Goal: Information Seeking & Learning: Learn about a topic

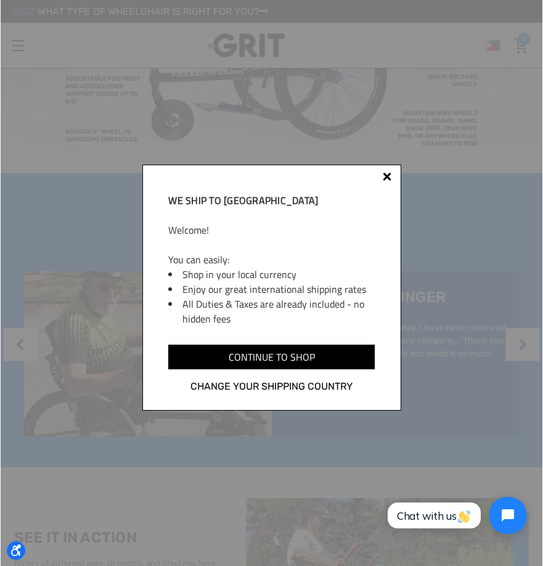
scroll to position [563, 0]
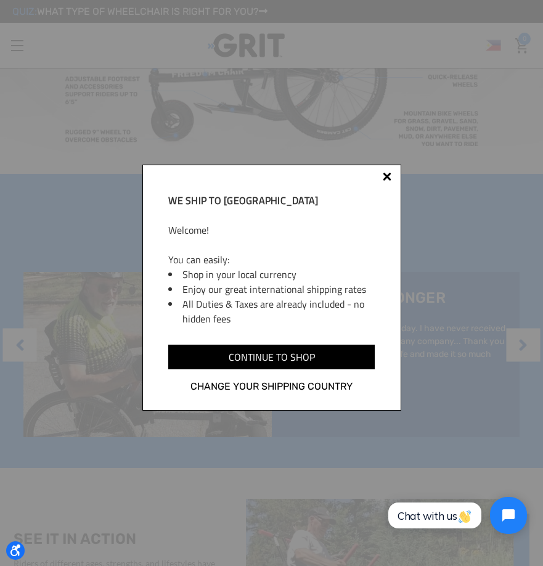
click at [384, 177] on div at bounding box center [387, 179] width 10 height 10
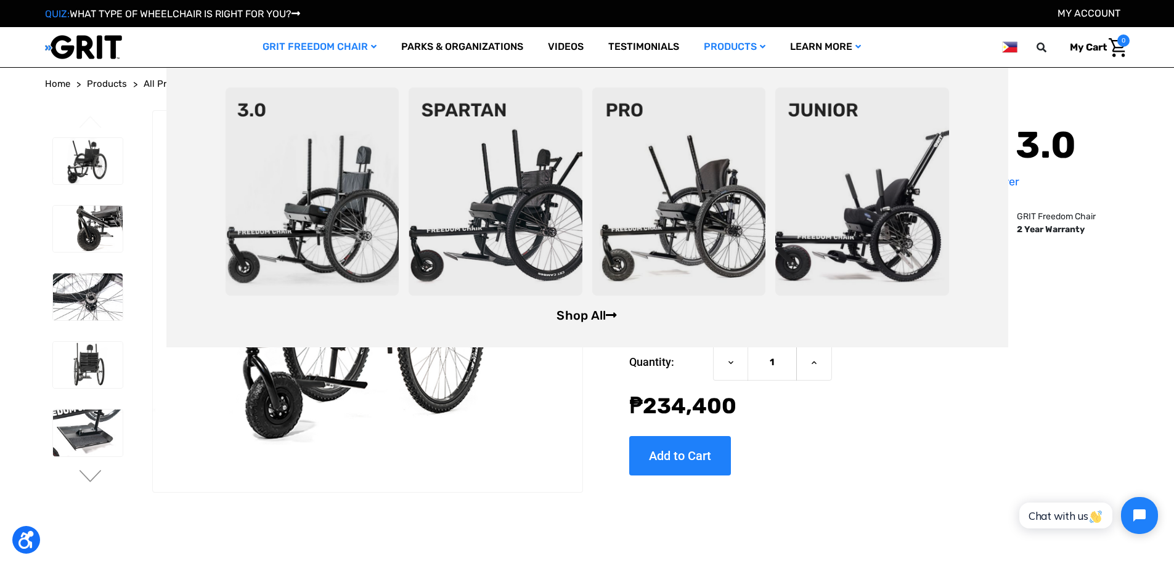
click at [542, 317] on link "Shop All" at bounding box center [586, 315] width 60 height 15
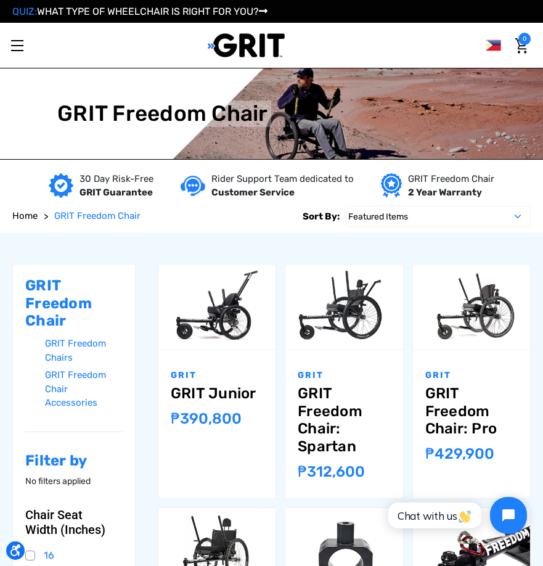
click at [22, 46] on span "Toggle menu" at bounding box center [17, 45] width 12 height 1
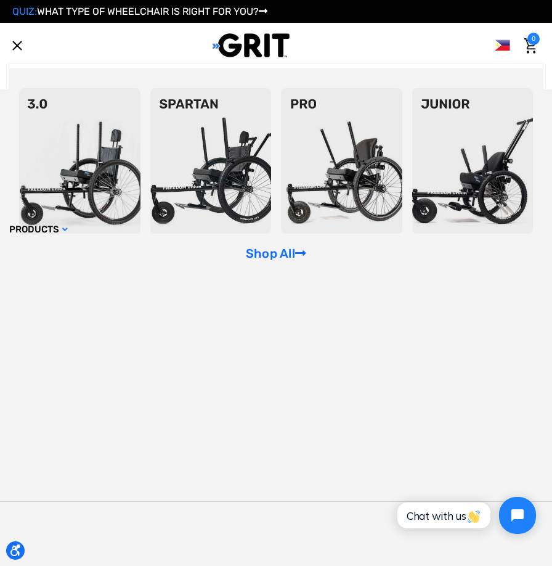
click at [19, 46] on span "Toggle menu" at bounding box center [17, 45] width 12 height 1
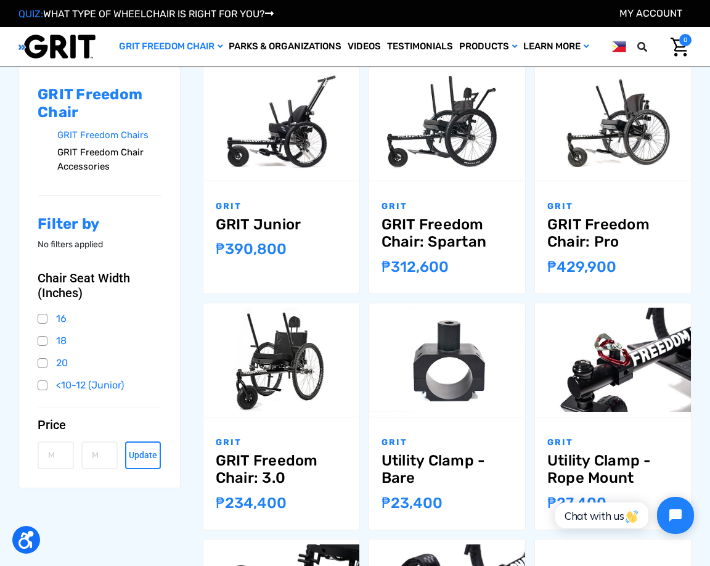
scroll to position [123, 0]
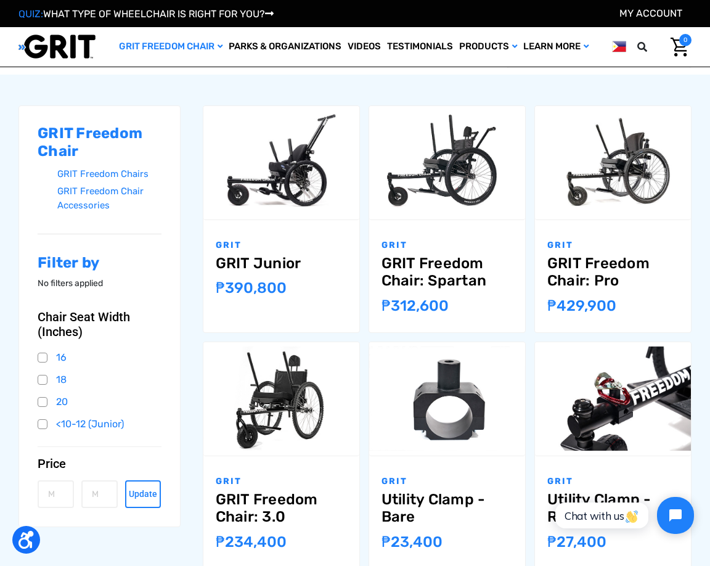
drag, startPoint x: 96, startPoint y: 171, endPoint x: 190, endPoint y: 109, distance: 112.9
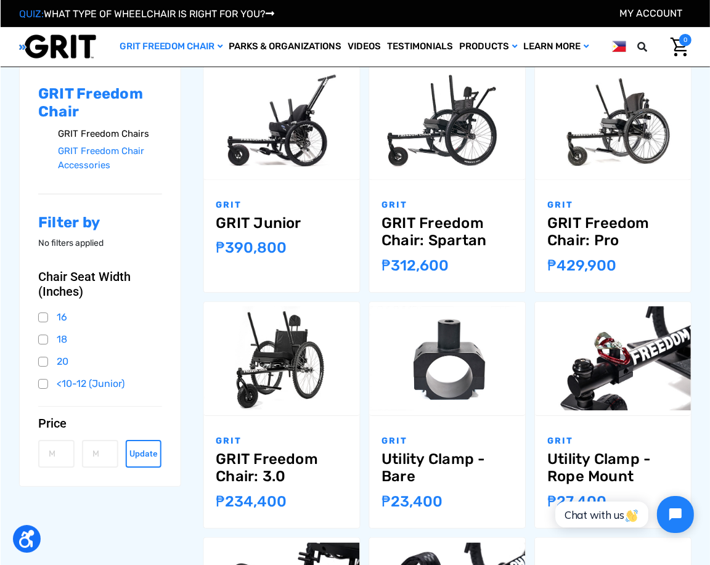
scroll to position [185, 0]
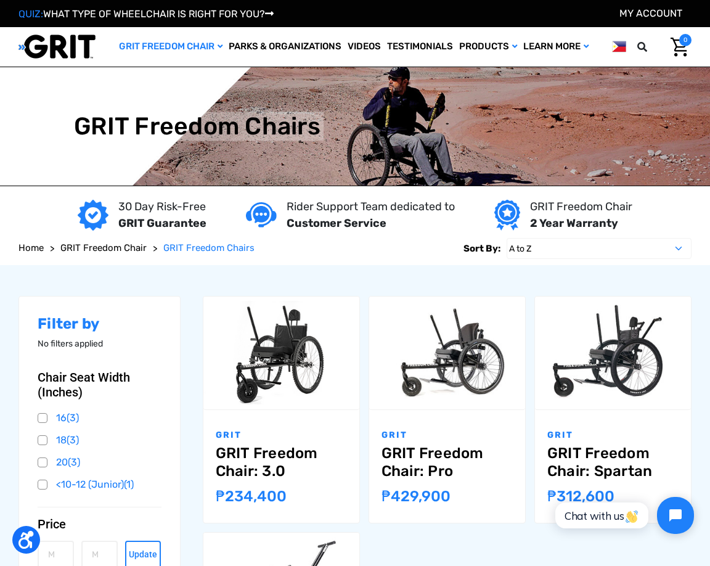
click at [248, 282] on div "Filter by No filters applied Browse by Chair Seat Width (Inches) & Price Hide F…" at bounding box center [354, 523] width 681 height 516
click at [101, 248] on span "GRIT Freedom Chair" at bounding box center [103, 247] width 86 height 11
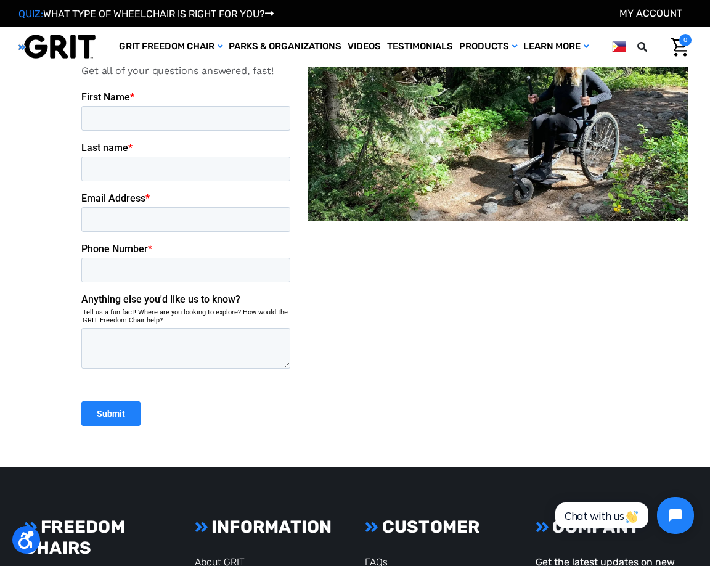
scroll to position [1663, 0]
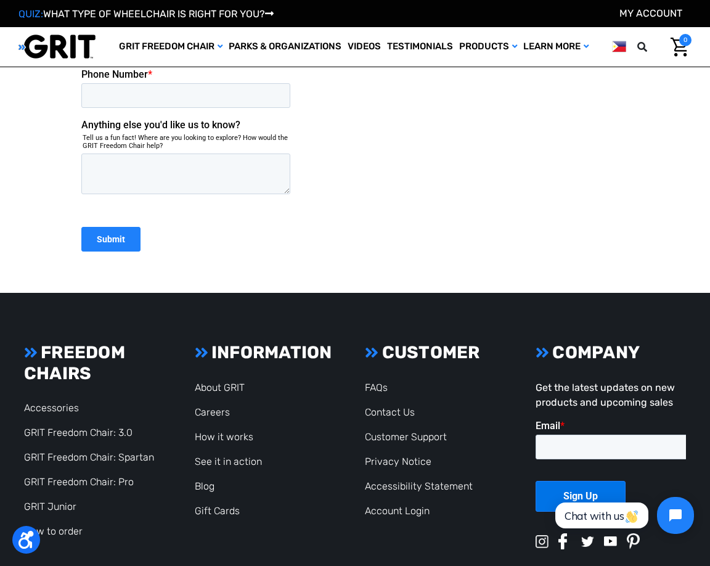
click at [365, 177] on div at bounding box center [497, 38] width 381 height 447
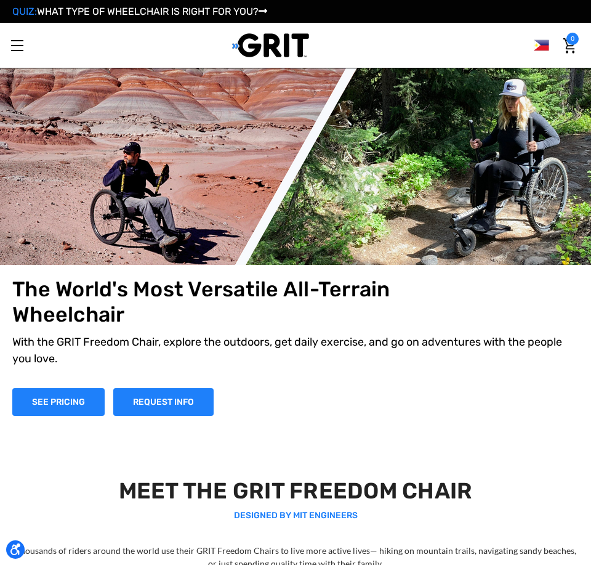
click at [378, 324] on h1 "The World's Most Versatile All-Terrain Wheelchair" at bounding box center [238, 302] width 453 height 51
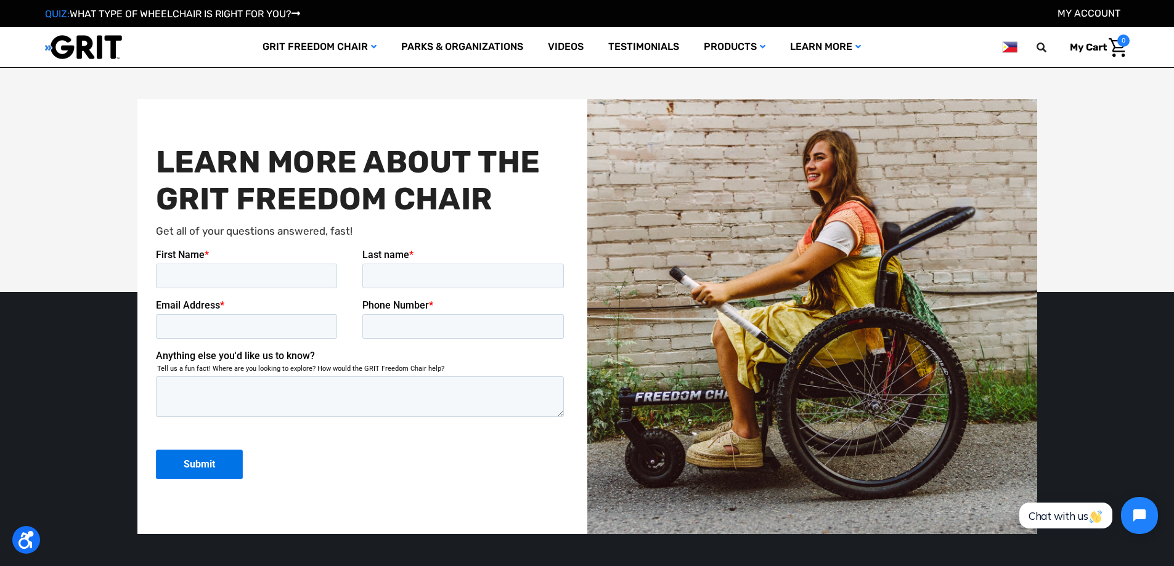
scroll to position [3368, 0]
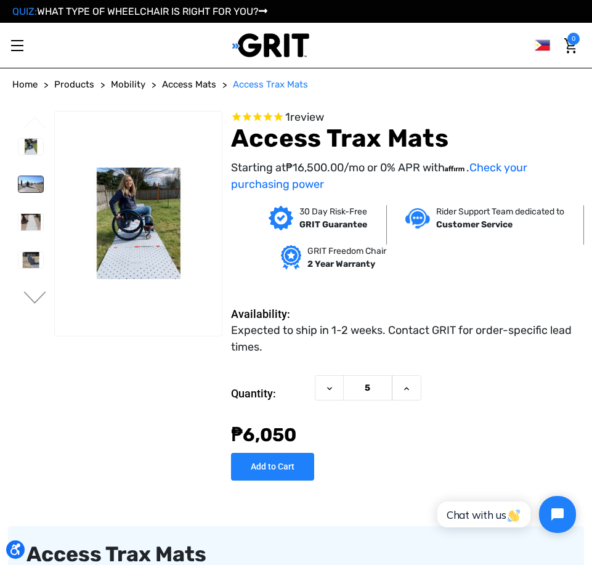
click at [30, 188] on img at bounding box center [30, 184] width 25 height 16
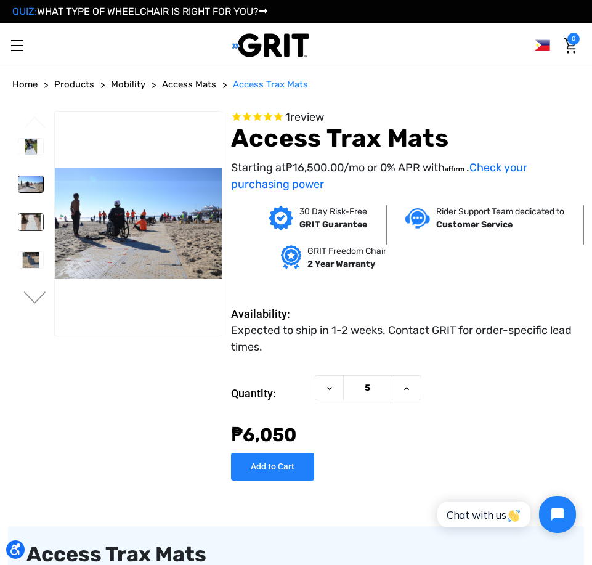
click at [31, 222] on img at bounding box center [30, 222] width 25 height 16
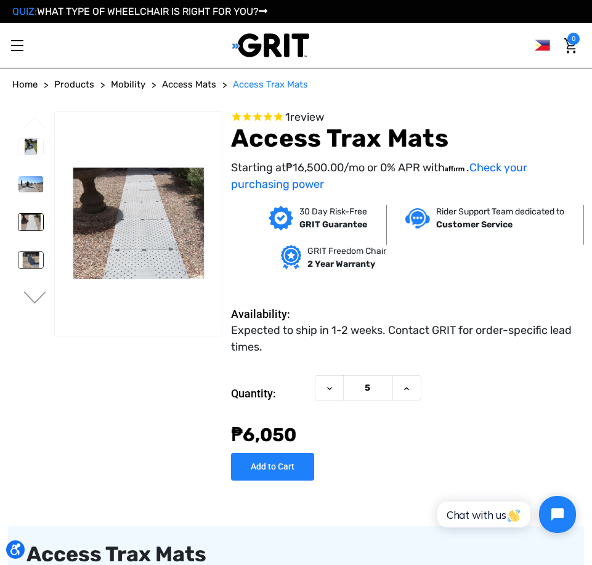
click at [37, 257] on img at bounding box center [30, 260] width 25 height 16
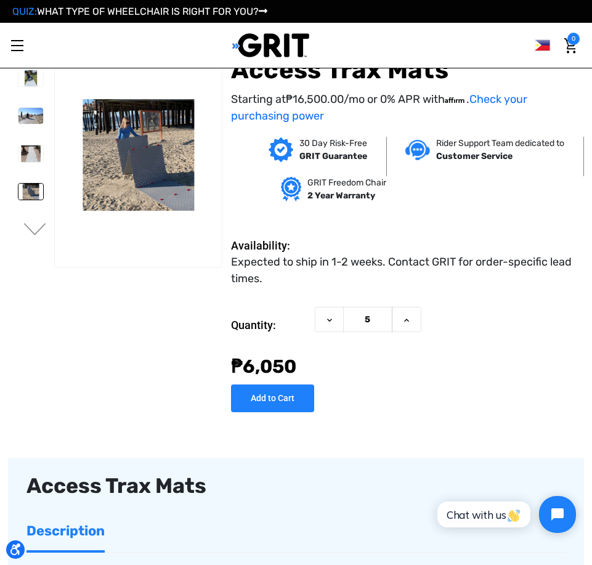
scroll to position [185, 0]
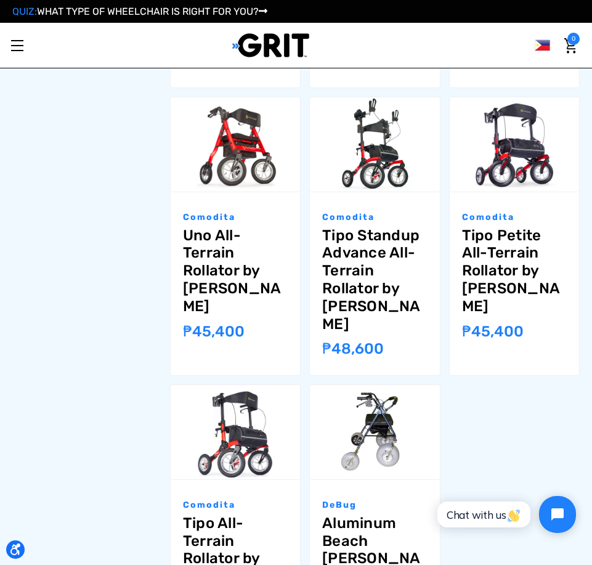
scroll to position [678, 0]
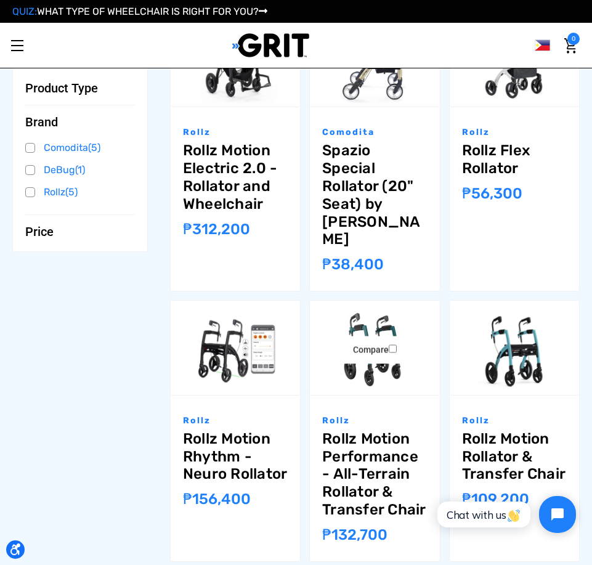
scroll to position [370, 0]
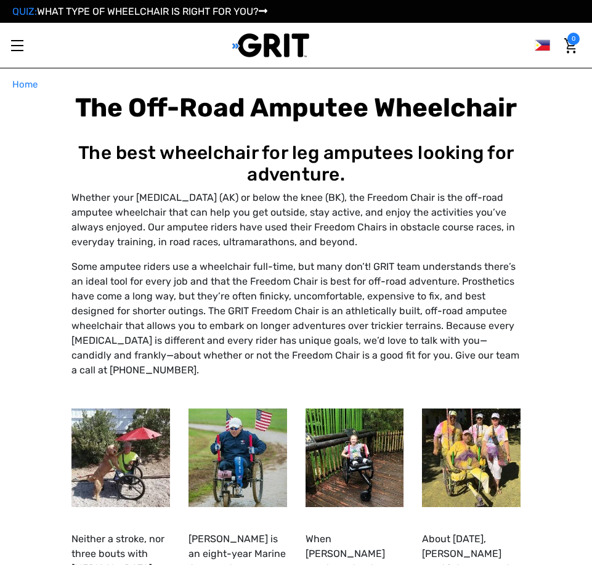
select select "PH"
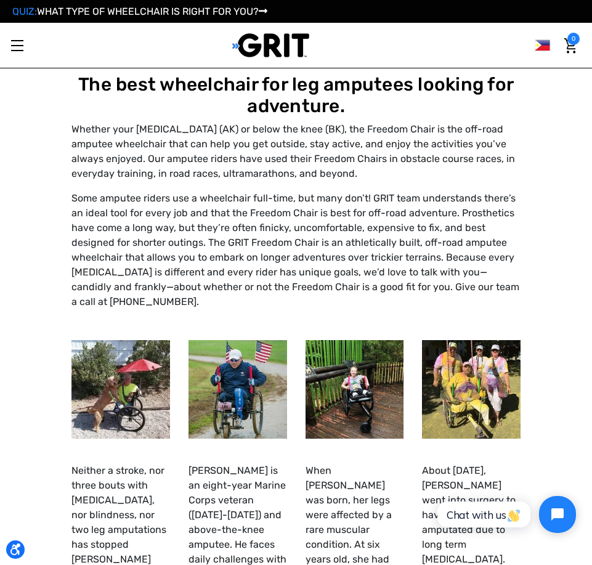
scroll to position [62, 0]
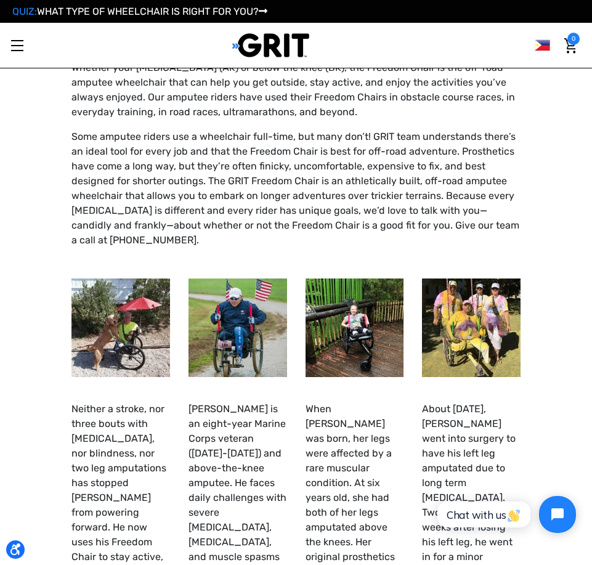
click at [298, 205] on p "Some amputee riders use a wheelchair full-time, but many don’t! GRIT team under…" at bounding box center [295, 188] width 449 height 118
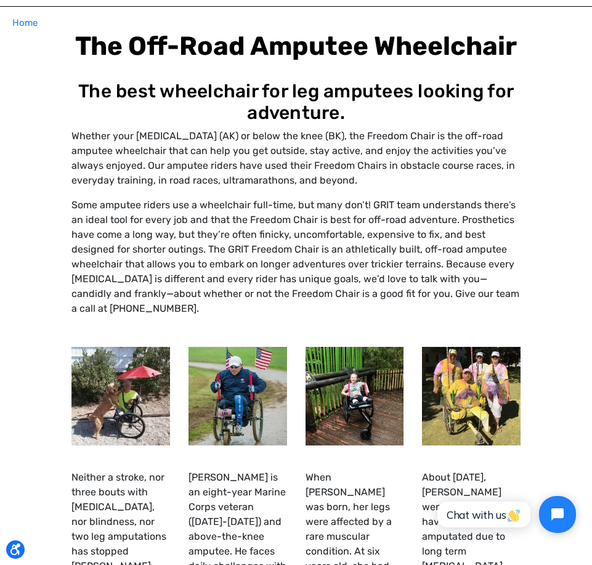
scroll to position [0, 0]
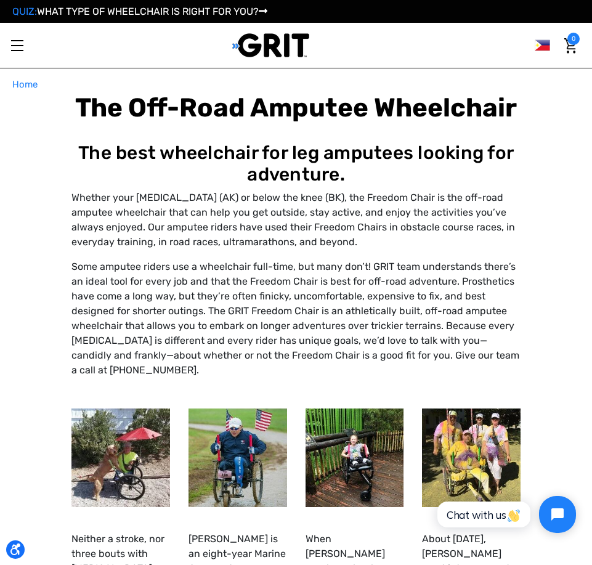
click at [217, 254] on div "The best wheelchair for leg amputees looking for adventure. Whether your [MEDIC…" at bounding box center [295, 260] width 449 height 237
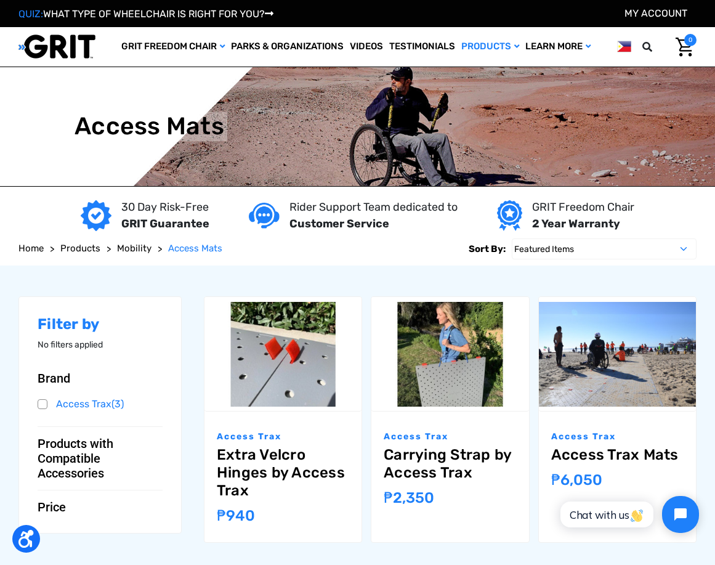
drag, startPoint x: 301, startPoint y: 269, endPoint x: 292, endPoint y: 266, distance: 10.0
click at [301, 269] on div "Filter by No filters applied Browse by Product Type, Brand & more Hide Filters …" at bounding box center [357, 424] width 687 height 317
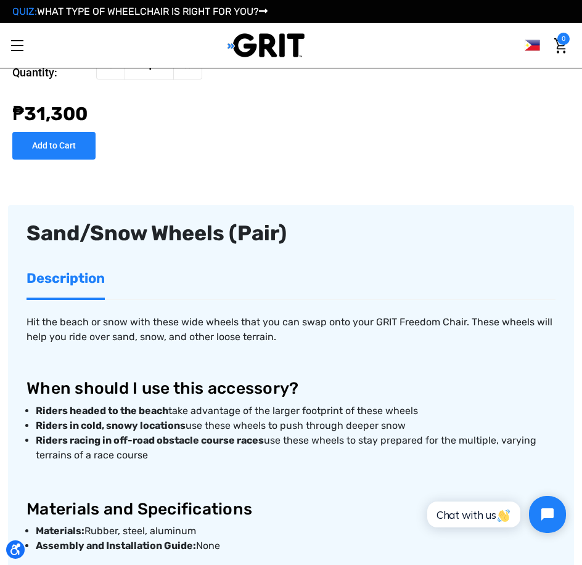
scroll to position [739, 0]
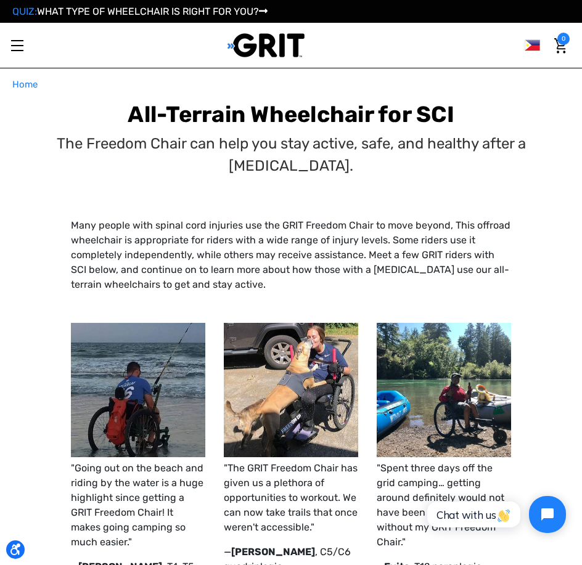
click at [289, 203] on div at bounding box center [290, 202] width 439 height 31
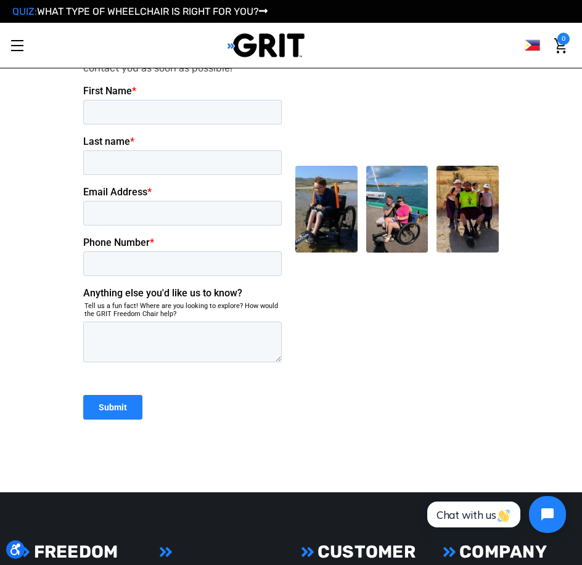
scroll to position [1363, 0]
